Goal: Information Seeking & Learning: Find specific fact

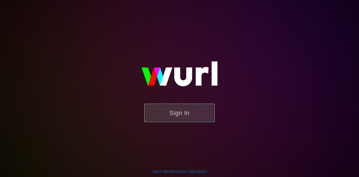
click at [191, 112] on button "Sign In" at bounding box center [180, 113] width 70 height 18
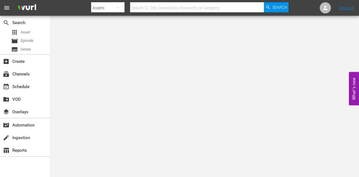
click at [136, 6] on input "text" at bounding box center [197, 7] width 134 height 13
paste input "216394"
type input "216394"
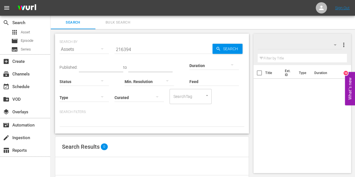
click at [98, 51] on button "button" at bounding box center [101, 48] width 13 height 13
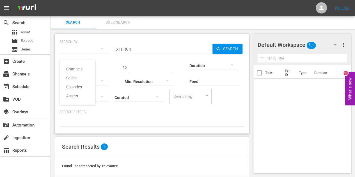
click at [189, 142] on div "Channels Series Episodes Assets" at bounding box center [177, 88] width 355 height 177
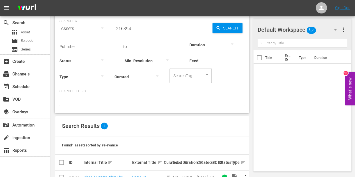
scroll to position [38, 0]
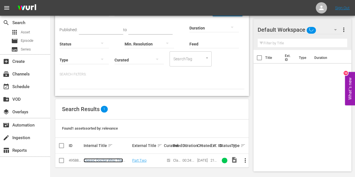
click at [117, 160] on link "Classic Doctor Who: The Androids of [PERSON_NAME] - Episode 2 (S1E2)" at bounding box center [107, 164] width 46 height 13
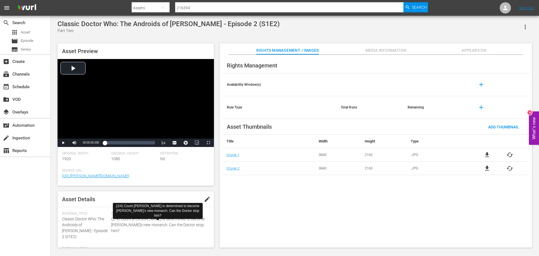
click at [141, 177] on span "(2/4) Count [PERSON_NAME] is determined to become [PERSON_NAME]'s new monarch. …" at bounding box center [158, 225] width 95 height 18
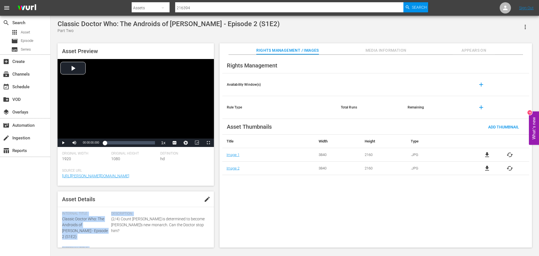
click at [119, 177] on span "(2/4) Count [PERSON_NAME] is determined to become [PERSON_NAME]'s new monarch. …" at bounding box center [158, 225] width 95 height 18
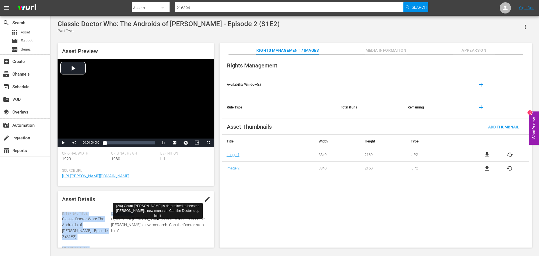
click at [119, 177] on span "(2/4) Count [PERSON_NAME] is determined to become [PERSON_NAME]'s new monarch. …" at bounding box center [158, 225] width 95 height 18
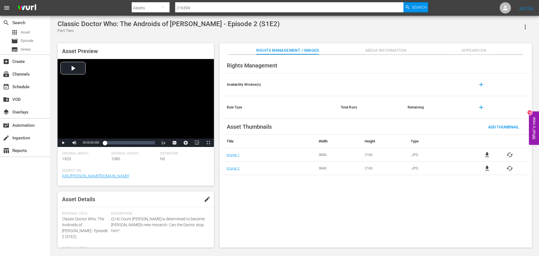
click at [215, 10] on input "216394" at bounding box center [289, 7] width 228 height 13
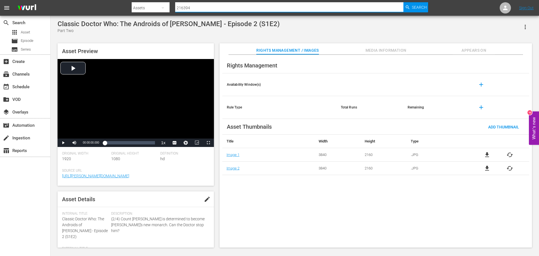
click at [215, 10] on input "216394" at bounding box center [289, 7] width 228 height 13
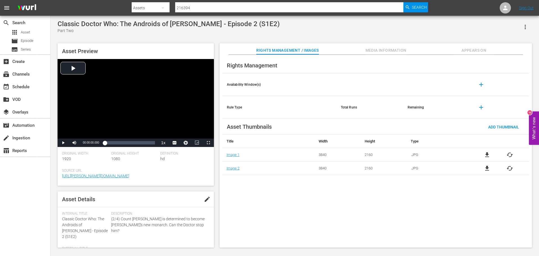
click at [143, 10] on div "Assets" at bounding box center [151, 8] width 38 height 16
click at [153, 32] on div "Series" at bounding box center [149, 32] width 22 height 9
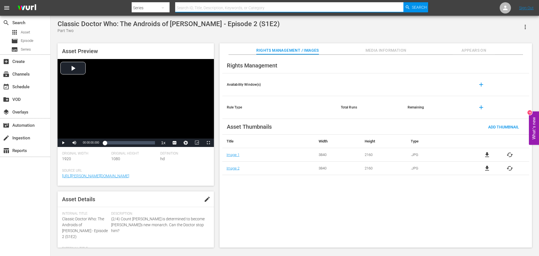
click at [186, 7] on input "text" at bounding box center [289, 7] width 228 height 13
type input "classic doctor who"
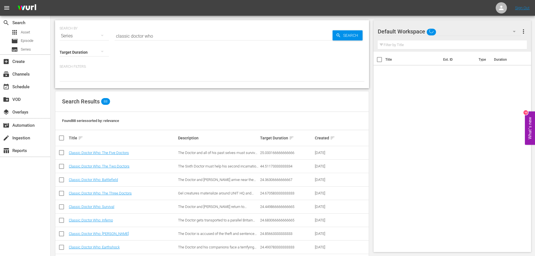
click at [174, 34] on input "classic doctor who" at bounding box center [223, 35] width 218 height 13
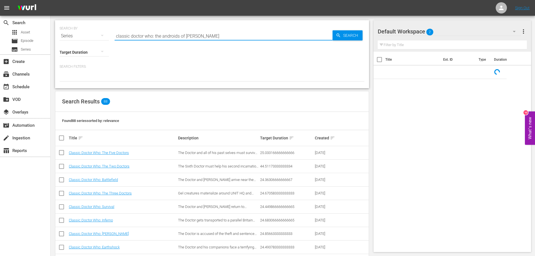
type input "classic doctor who: the androids of [PERSON_NAME]"
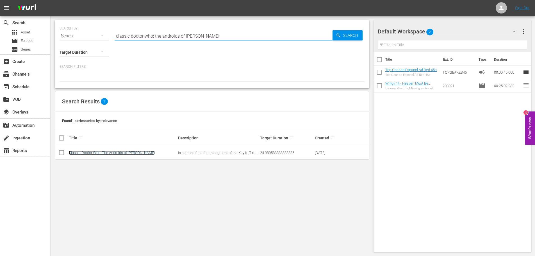
click at [109, 150] on link "Classic Doctor Who: The Androids of [PERSON_NAME]" at bounding box center [112, 152] width 86 height 4
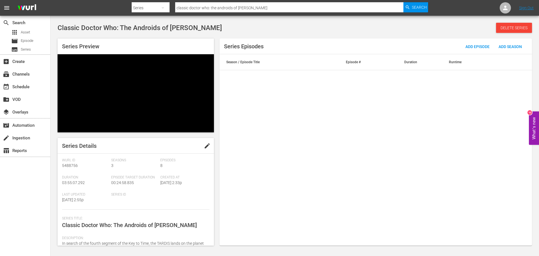
click at [113, 177] on span "In search of the fourth segment of the Key to Time, the TARDIS lands on the pla…" at bounding box center [133, 246] width 142 height 10
click at [143, 177] on div "[PERSON_NAME] Id 5488756 Seasons 3 Episodes 8 Duration 03:55:07.292 Episode Tar…" at bounding box center [135, 218] width 147 height 120
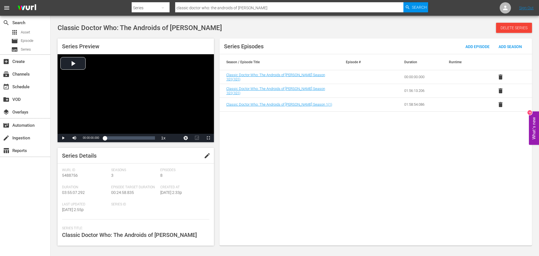
scroll to position [84, 0]
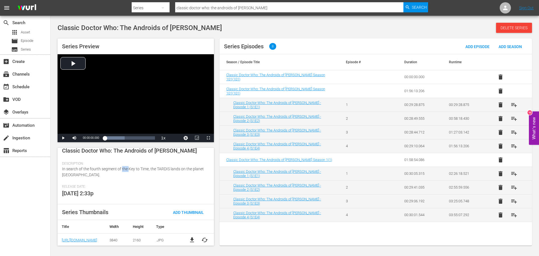
click at [124, 170] on span "In search of the fourth segment of the Key to Time, the TARDIS lands on the pla…" at bounding box center [133, 171] width 142 height 10
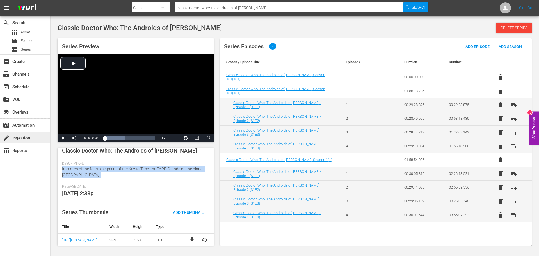
copy span "In search of the fourth segment of the Key to Time, the TARDIS lands on the pla…"
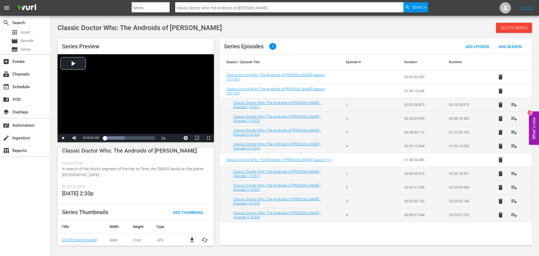
click at [119, 151] on span "Classic Doctor Who: The Androids of [PERSON_NAME]" at bounding box center [129, 150] width 135 height 7
copy span "Classic Doctor Who: The Androids of [PERSON_NAME]"
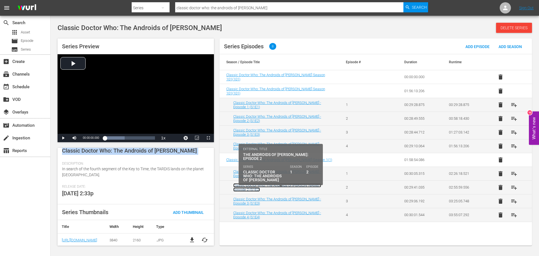
click at [302, 177] on td "Classic Doctor Who: The Androids of [PERSON_NAME] - Episode 2 (S1E2)" at bounding box center [279, 187] width 120 height 14
click at [302, 177] on link "Classic Doctor Who: The Androids of [PERSON_NAME] - Episode 2 (S1E2)" at bounding box center [277, 187] width 88 height 8
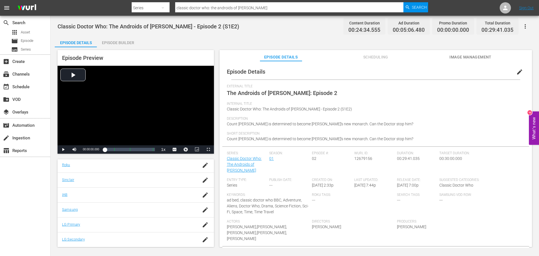
scroll to position [114, 0]
click at [281, 177] on span "ad bed, classic doctor who BBC, Adventure, Aliens, Doctor Who, Drama, Science F…" at bounding box center [268, 206] width 82 height 16
click at [276, 177] on span "ad bed, classic doctor who BBC, Adventure, Aliens, Doctor Who, Drama, Science F…" at bounding box center [268, 206] width 82 height 16
drag, startPoint x: 274, startPoint y: 194, endPoint x: 284, endPoint y: 205, distance: 15.1
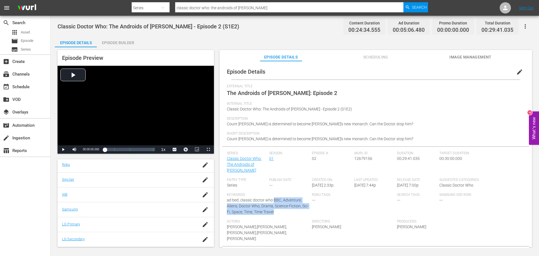
click at [284, 177] on div "Keywords: ad bed, classic doctor who BBC, Adventure, Aliens, Doctor Who, Drama,…" at bounding box center [269, 205] width 85 height 27
copy span "BBC, Adventure, Aliens, Doctor Who, Drama, Science Fiction, Sci-Fi, Space, Time…"
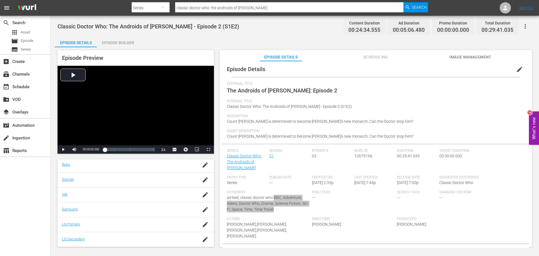
scroll to position [0, 0]
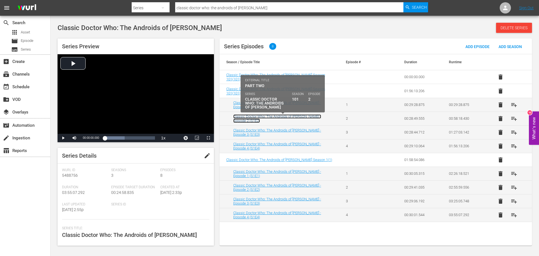
click at [318, 118] on link "Classic Doctor Who: The Androids of [PERSON_NAME] - Episode 2 (S1E2)" at bounding box center [277, 118] width 88 height 8
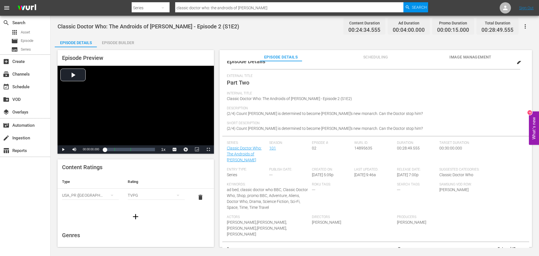
scroll to position [19, 0]
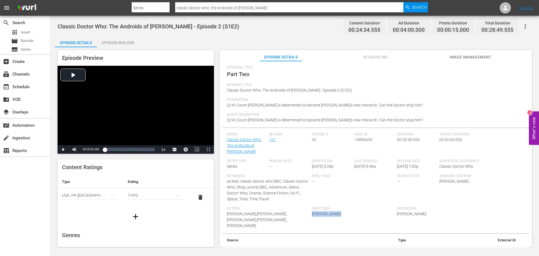
drag, startPoint x: 341, startPoint y: 209, endPoint x: 312, endPoint y: 208, distance: 28.9
click at [312, 177] on div "Directors [PERSON_NAME]" at bounding box center [354, 219] width 85 height 27
copy span "[PERSON_NAME]"
click at [359, 177] on div "Producers [PERSON_NAME]" at bounding box center [439, 219] width 85 height 27
drag, startPoint x: 426, startPoint y: 209, endPoint x: 395, endPoint y: 208, distance: 31.2
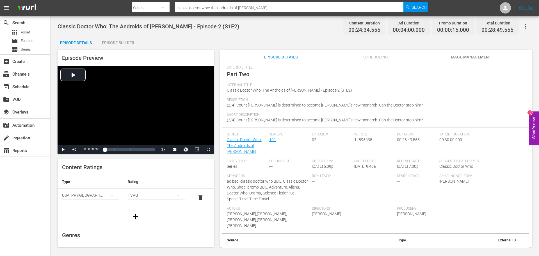
click at [359, 177] on div "Producers [PERSON_NAME]" at bounding box center [439, 219] width 85 height 27
copy span "[PERSON_NAME]"
drag, startPoint x: 266, startPoint y: 216, endPoint x: 226, endPoint y: 206, distance: 40.8
click at [227, 177] on div "Actors [PERSON_NAME],[PERSON_NAME],[PERSON_NAME],[PERSON_NAME],[PERSON_NAME]" at bounding box center [269, 219] width 85 height 27
copy span "[PERSON_NAME],[PERSON_NAME],[PERSON_NAME],[PERSON_NAME],[PERSON_NAME]"
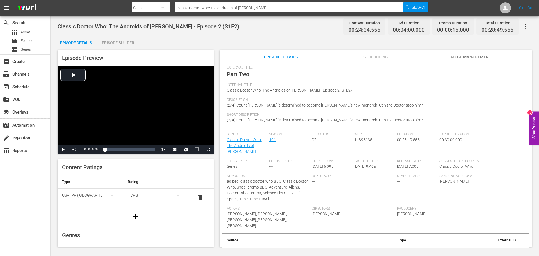
click at [155, 17] on div "Classic Doctor Who: The Androids of [PERSON_NAME] - Episode 2 (S1E2) Content Du…" at bounding box center [295, 132] width 488 height 232
click at [151, 10] on div "Series" at bounding box center [151, 8] width 38 height 16
click at [156, 52] on div "Assets" at bounding box center [149, 50] width 22 height 9
click at [222, 7] on input "216394" at bounding box center [289, 7] width 228 height 13
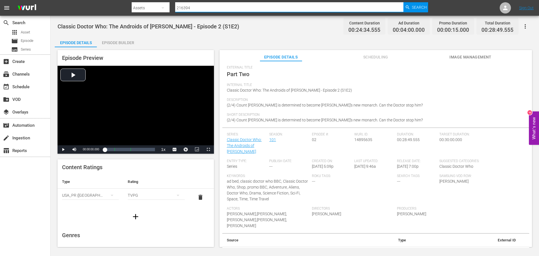
paste input "296007"
drag, startPoint x: 219, startPoint y: 8, endPoint x: 119, endPoint y: 0, distance: 100.5
click at [119, 0] on html "menu Search By Assets Search ID, Title, Description, Keywords, or Category 2163…" at bounding box center [269, 128] width 539 height 256
paste input "text"
type input "296007"
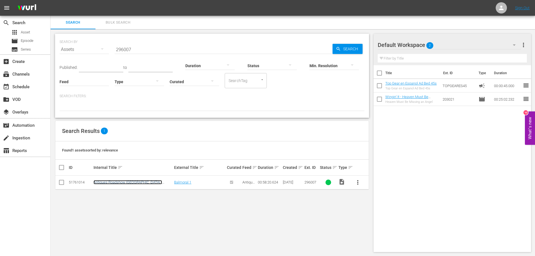
click at [153, 177] on link "Antiques Roadshow [GEOGRAPHIC_DATA] - [GEOGRAPHIC_DATA] 1 (S38E14)" at bounding box center [127, 184] width 68 height 8
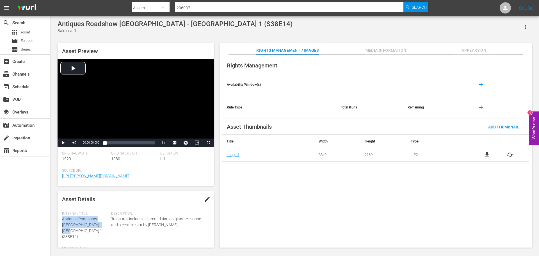
drag, startPoint x: 98, startPoint y: 225, endPoint x: 60, endPoint y: 216, distance: 38.6
click at [60, 177] on div "Asset Details edit Internal Title: Antiques Roadshow UK - Balmoral 1 (S38E14) E…" at bounding box center [136, 219] width 156 height 56
copy span "Antiques Roadshow [GEOGRAPHIC_DATA] - [GEOGRAPHIC_DATA] 1 (S38E14)"
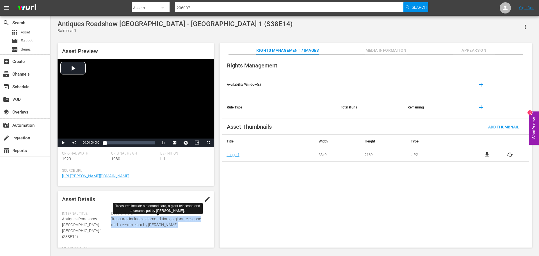
drag, startPoint x: 180, startPoint y: 198, endPoint x: 111, endPoint y: 220, distance: 72.2
click at [111, 177] on span "Treasures include a diamond tiara, a giant telescope and a ceramic pot by [PERS…" at bounding box center [158, 222] width 95 height 12
copy span "Treasures include a diamond tiara, a giant telescope and a ceramic pot by [PERS…"
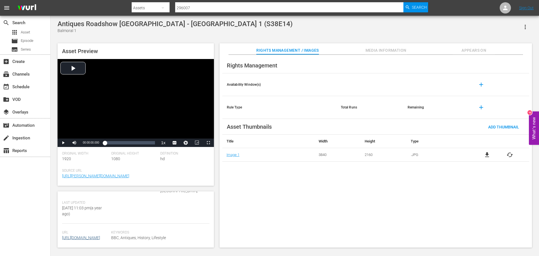
scroll to position [140, 0]
drag, startPoint x: 150, startPoint y: 216, endPoint x: 110, endPoint y: 217, distance: 39.9
click at [110, 177] on div "Url [URL][DOMAIN_NAME] Keywords BBC, Antiques, History, Lifestyle" at bounding box center [135, 238] width 147 height 17
click at [110, 177] on div "Url [URL][DOMAIN_NAME]" at bounding box center [86, 238] width 49 height 17
drag, startPoint x: 111, startPoint y: 219, endPoint x: 165, endPoint y: 220, distance: 53.6
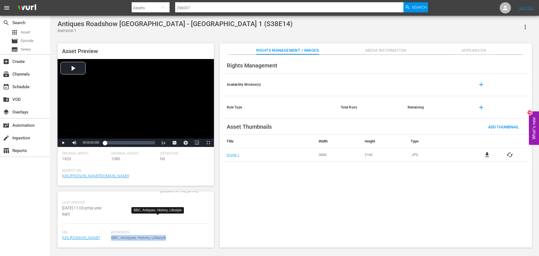
click at [165, 177] on span "BBC, Antiques, History, Lifestyle" at bounding box center [158, 238] width 95 height 6
copy span "BBC, Antiques, History, Lifestyle"
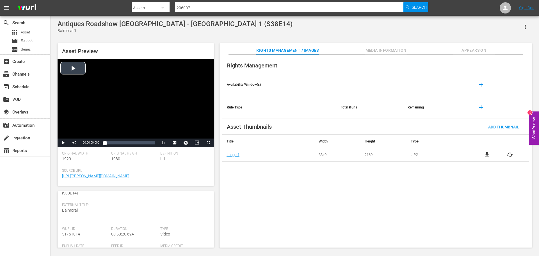
scroll to position [4, 0]
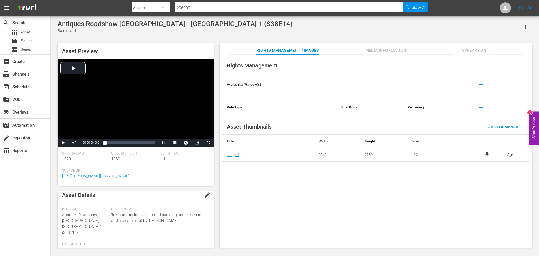
click at [218, 3] on input "296007" at bounding box center [289, 7] width 228 height 13
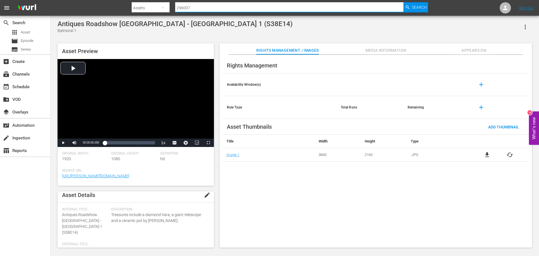
click at [218, 3] on input "296007" at bounding box center [289, 7] width 228 height 13
click at [154, 1] on div at bounding box center [280, 1] width 296 height 1
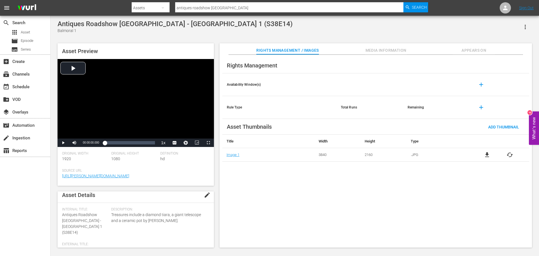
click at [155, 4] on div "Assets" at bounding box center [151, 8] width 38 height 16
drag, startPoint x: 155, startPoint y: 34, endPoint x: 166, endPoint y: 28, distance: 12.9
click at [155, 33] on div "Series" at bounding box center [149, 32] width 22 height 9
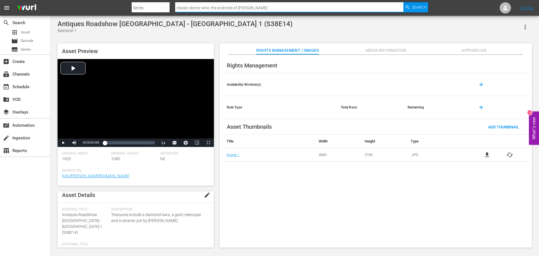
click at [251, 9] on input "classic doctor who: the androids of [PERSON_NAME]" at bounding box center [289, 7] width 228 height 13
type input "antiques roadshow [GEOGRAPHIC_DATA]"
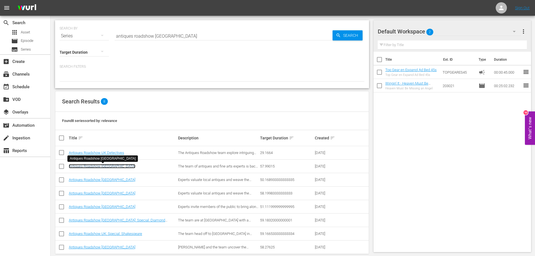
click at [91, 166] on link "Antiques Roadshow [GEOGRAPHIC_DATA]" at bounding box center [102, 166] width 67 height 4
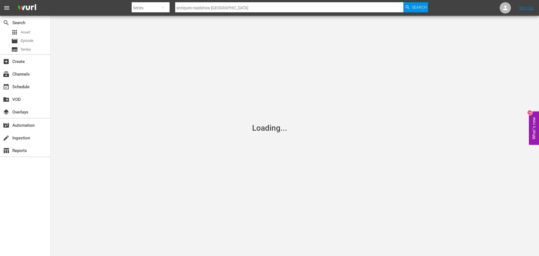
click at [228, 10] on input "antiques roadshow [GEOGRAPHIC_DATA]" at bounding box center [289, 7] width 228 height 13
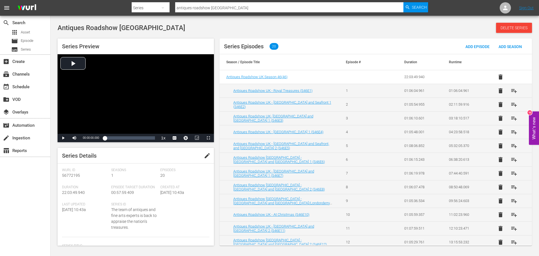
click at [229, 7] on input "antiques roadshow [GEOGRAPHIC_DATA]" at bounding box center [289, 7] width 228 height 13
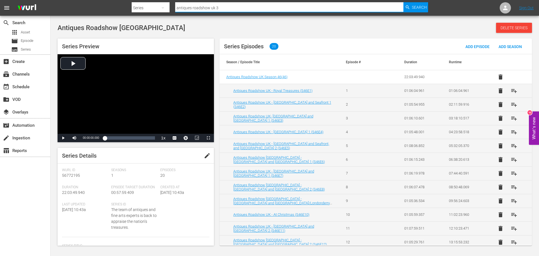
type input "antiques roadshow uk 38"
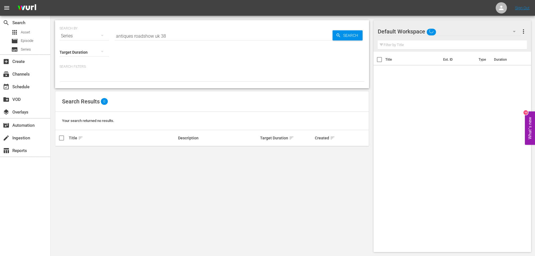
click at [94, 36] on div "Series" at bounding box center [83, 36] width 49 height 16
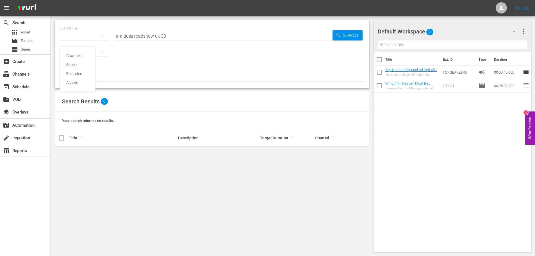
click at [213, 84] on div "Channels Series Episodes Assets" at bounding box center [267, 128] width 535 height 256
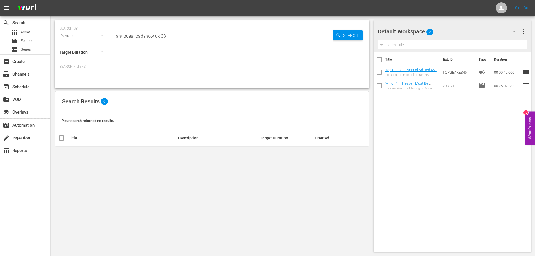
click at [182, 36] on input "antiques roadshow uk 38" at bounding box center [223, 35] width 218 height 13
type input "antiques roadshow [GEOGRAPHIC_DATA]"
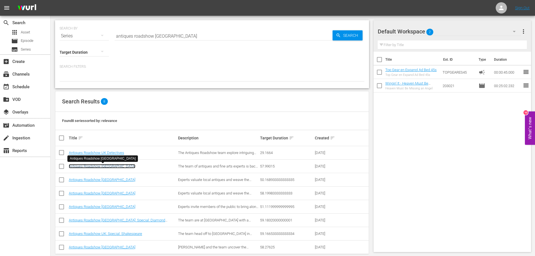
click at [98, 166] on link "Antiques Roadshow [GEOGRAPHIC_DATA]" at bounding box center [102, 166] width 67 height 4
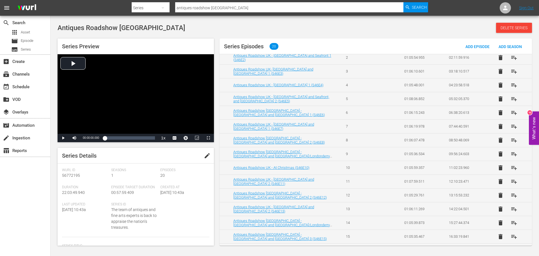
scroll to position [114, 0]
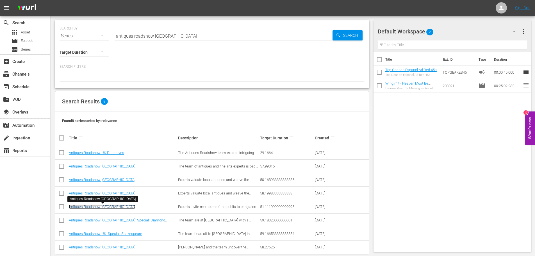
click at [102, 177] on link "Antiques Roadshow [GEOGRAPHIC_DATA]" at bounding box center [102, 206] width 67 height 4
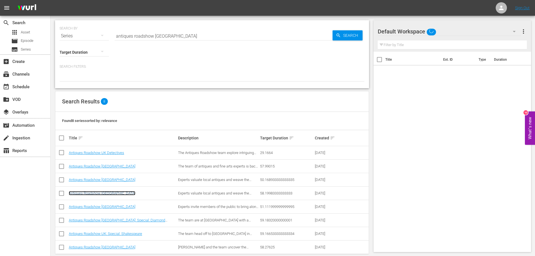
click at [102, 177] on link "Antiques Roadshow [GEOGRAPHIC_DATA]" at bounding box center [102, 193] width 67 height 4
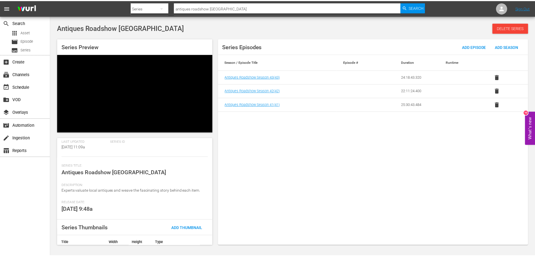
scroll to position [84, 0]
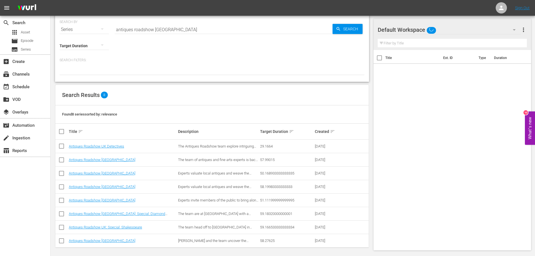
scroll to position [8, 0]
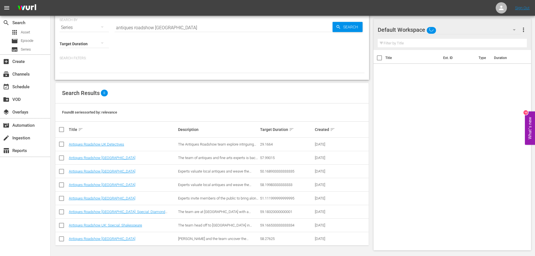
click at [96, 177] on td "Antiques Roadshow [GEOGRAPHIC_DATA]" at bounding box center [122, 238] width 109 height 13
click at [94, 177] on link "Antiques Roadshow [GEOGRAPHIC_DATA]" at bounding box center [102, 238] width 67 height 4
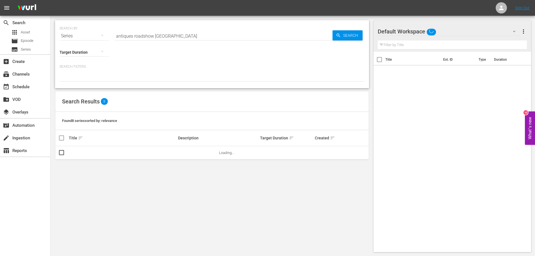
click at [165, 37] on input "antiques roadshow [GEOGRAPHIC_DATA]" at bounding box center [223, 35] width 218 height 13
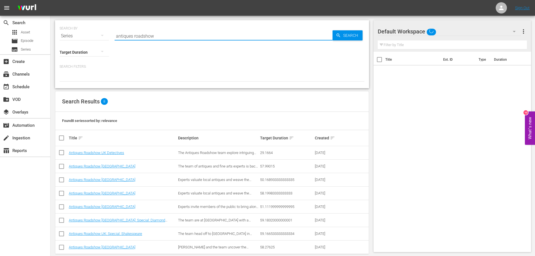
type input "antiques roadshow"
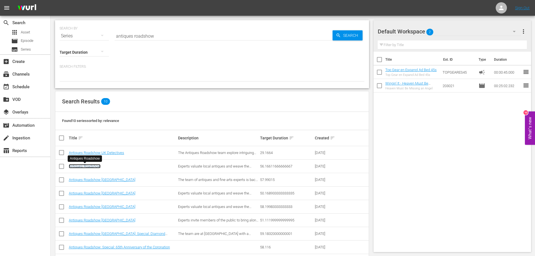
click at [100, 167] on link "Antiques Roadshow" at bounding box center [85, 166] width 32 height 4
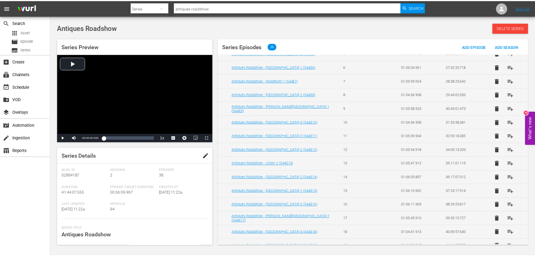
scroll to position [376, 0]
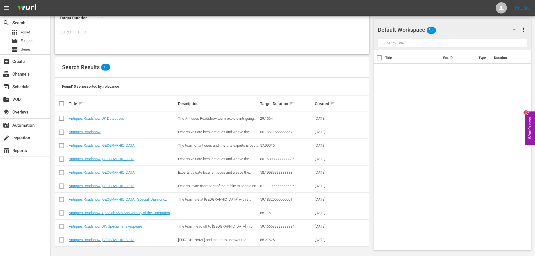
scroll to position [35, 0]
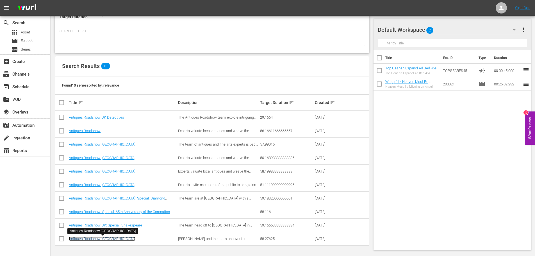
click at [101, 177] on link "Antiques Roadshow [GEOGRAPHIC_DATA]" at bounding box center [102, 238] width 67 height 4
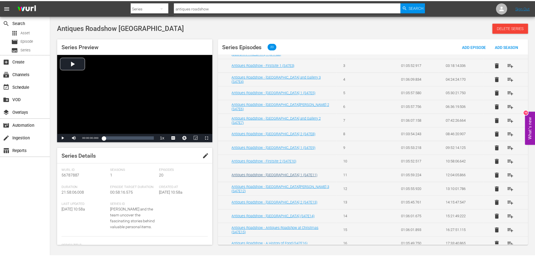
scroll to position [114, 0]
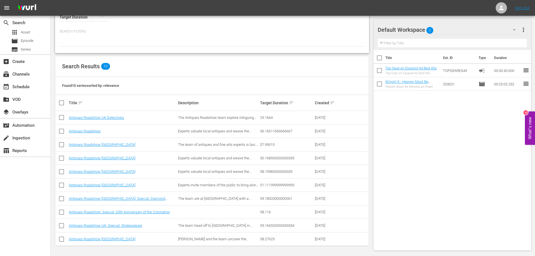
scroll to position [35, 0]
click at [225, 170] on span "Experts valuate local antiques and weave the fascinating story behind each item." at bounding box center [214, 173] width 73 height 8
click at [94, 131] on link "Antiques Roadshow" at bounding box center [85, 131] width 32 height 4
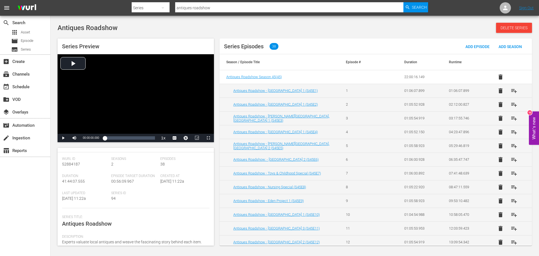
scroll to position [80, 0]
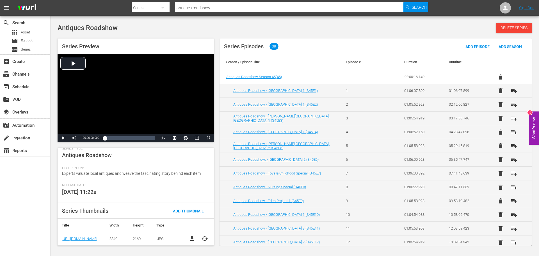
click at [122, 173] on span "Experts valuate local antiques and weave the fascinating story behind each item." at bounding box center [131, 173] width 139 height 4
copy span "Experts valuate local antiques and weave the fascinating story behind each item."
